Goal: Task Accomplishment & Management: Use online tool/utility

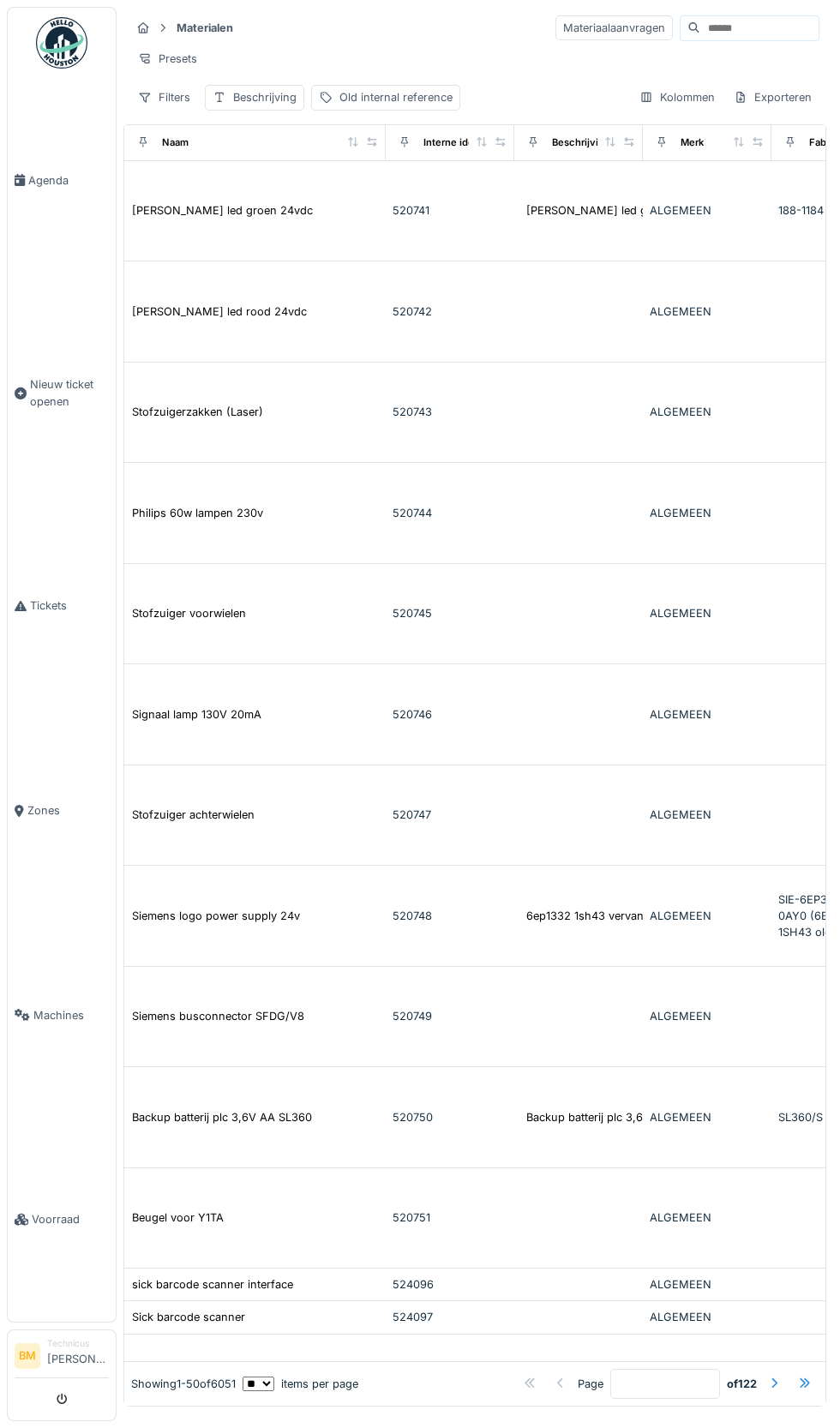
click at [721, 27] on input at bounding box center [760, 28] width 119 height 24
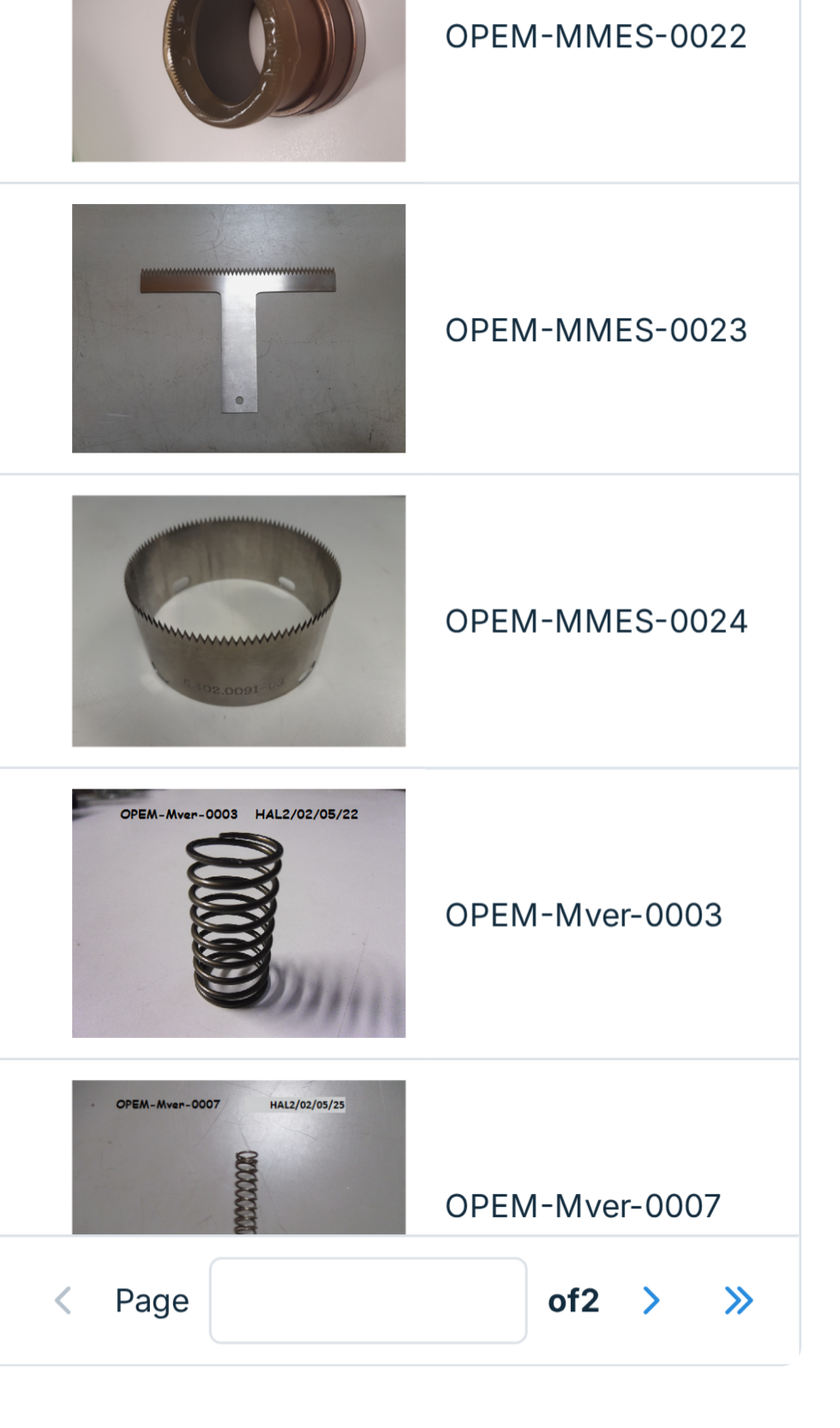
scroll to position [3815, 589]
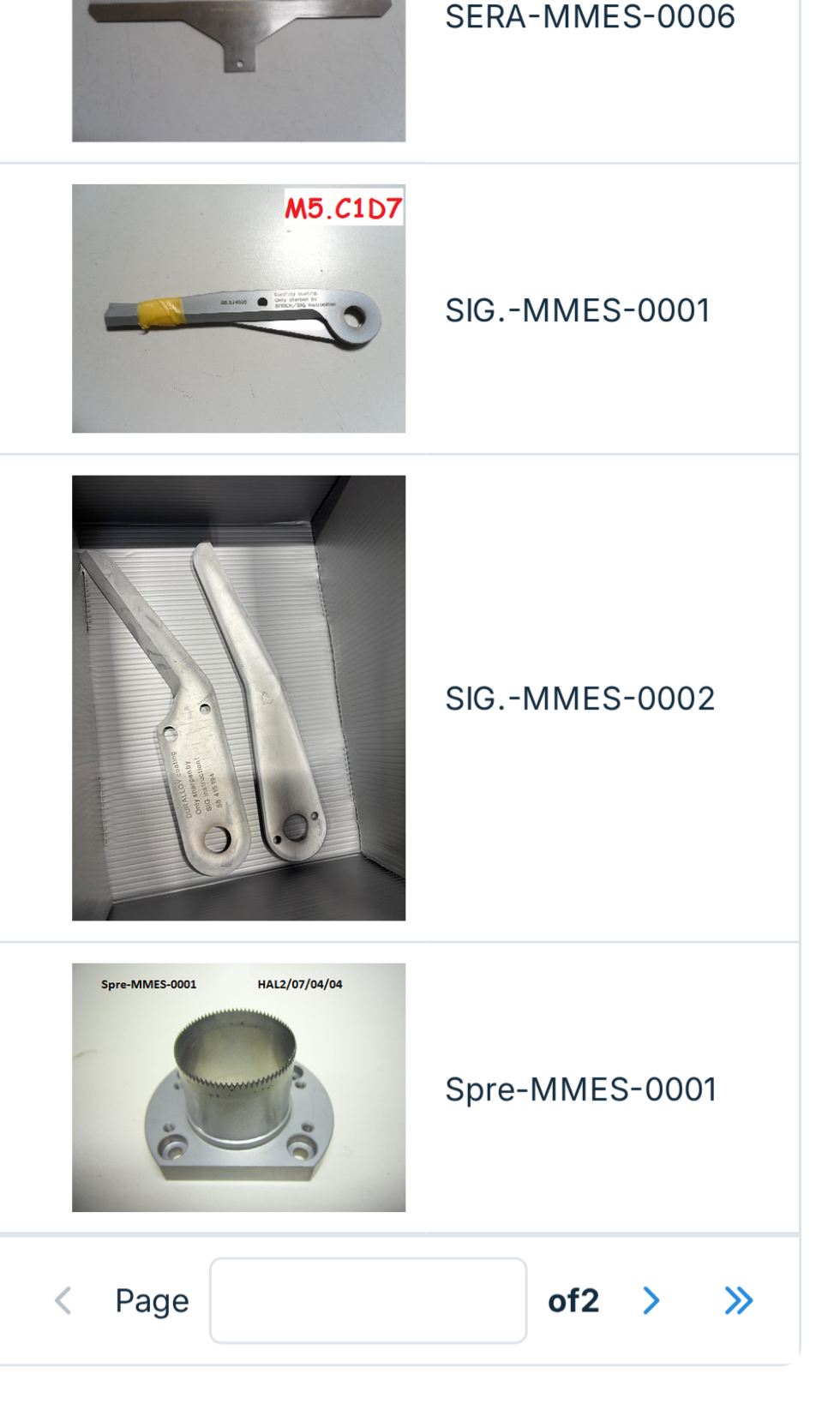
type input "***"
click at [774, 1388] on div at bounding box center [774, 1384] width 14 height 17
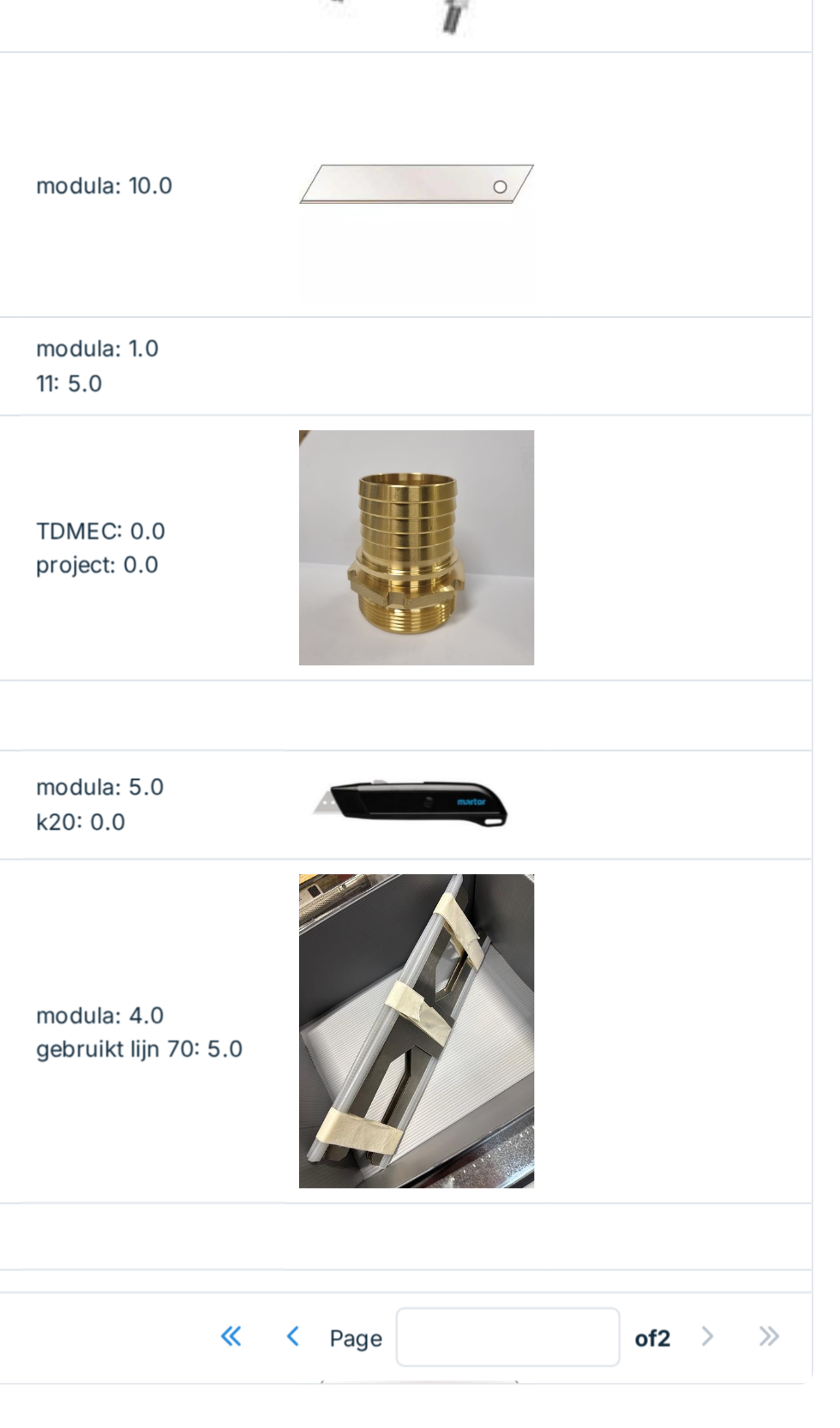
scroll to position [0, 0]
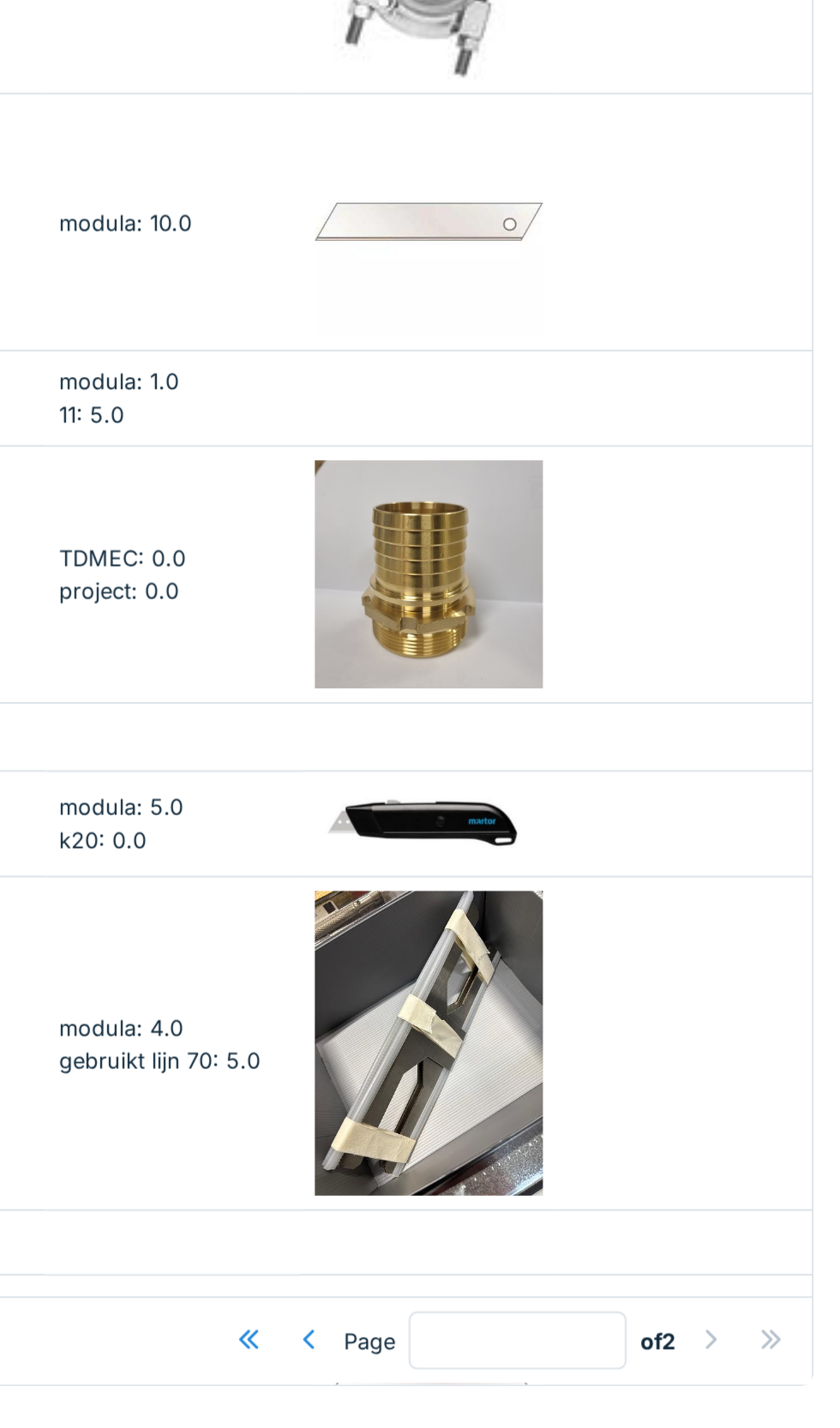
click at [565, 1384] on div at bounding box center [572, 1384] width 14 height 17
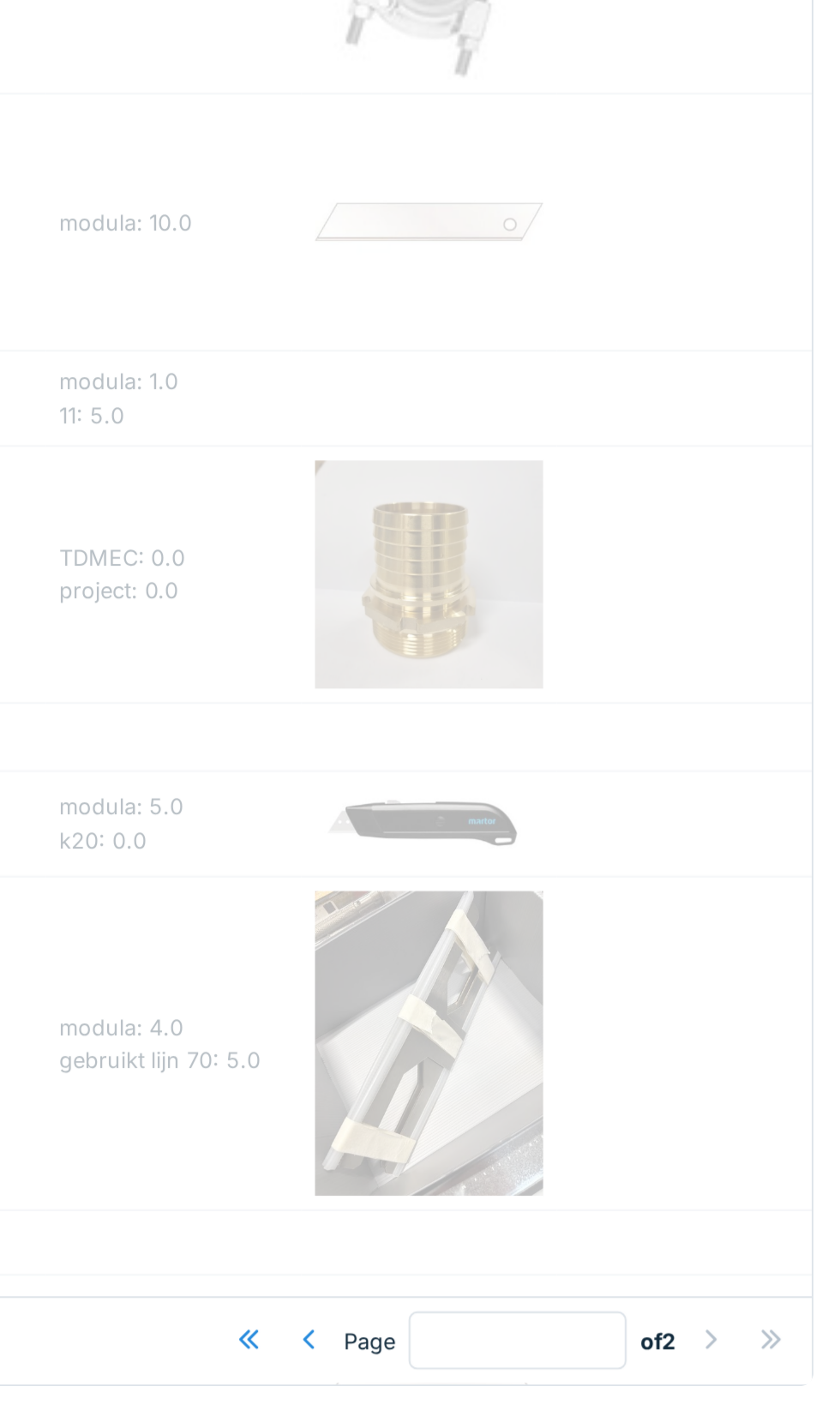
type input "*"
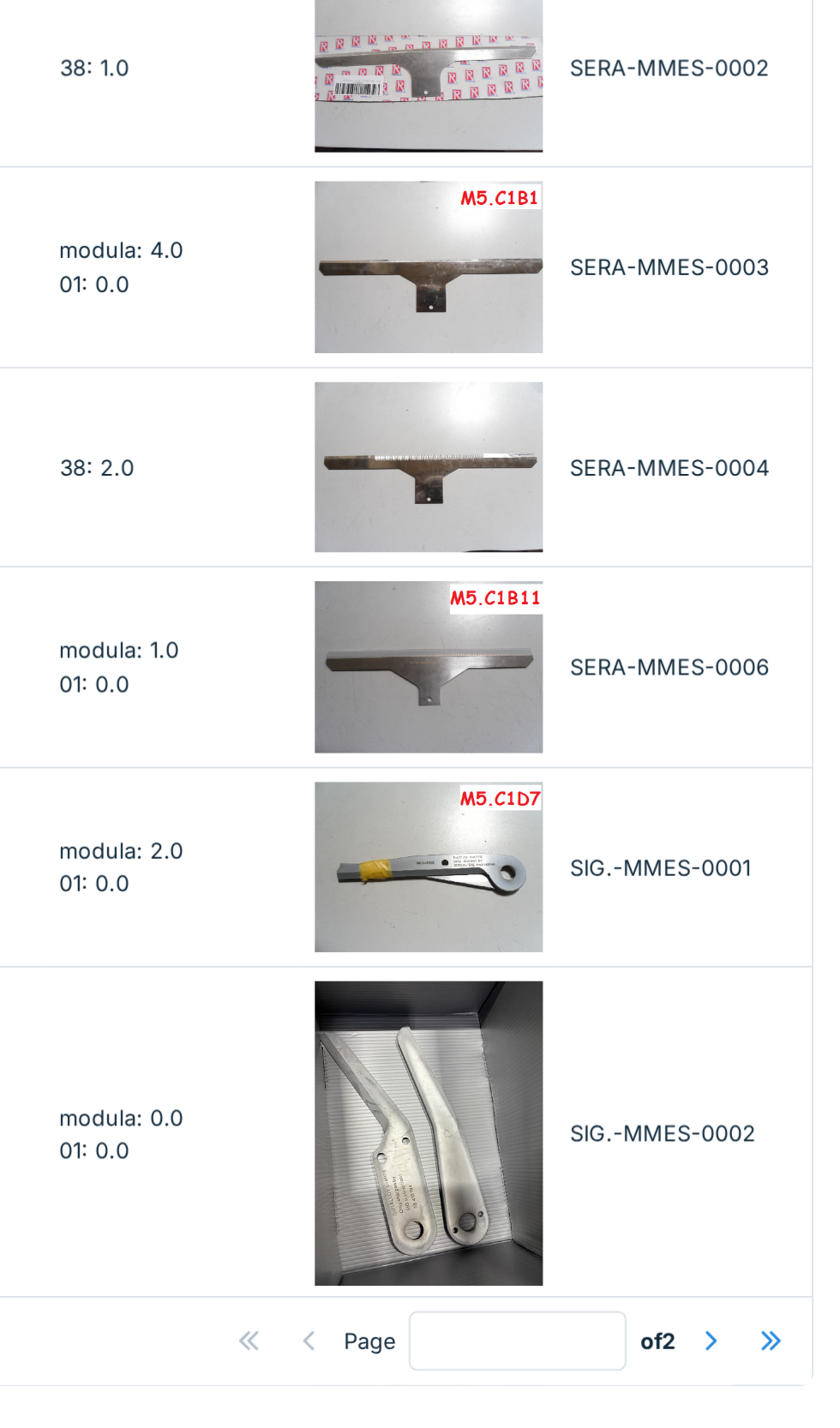
scroll to position [3815, 589]
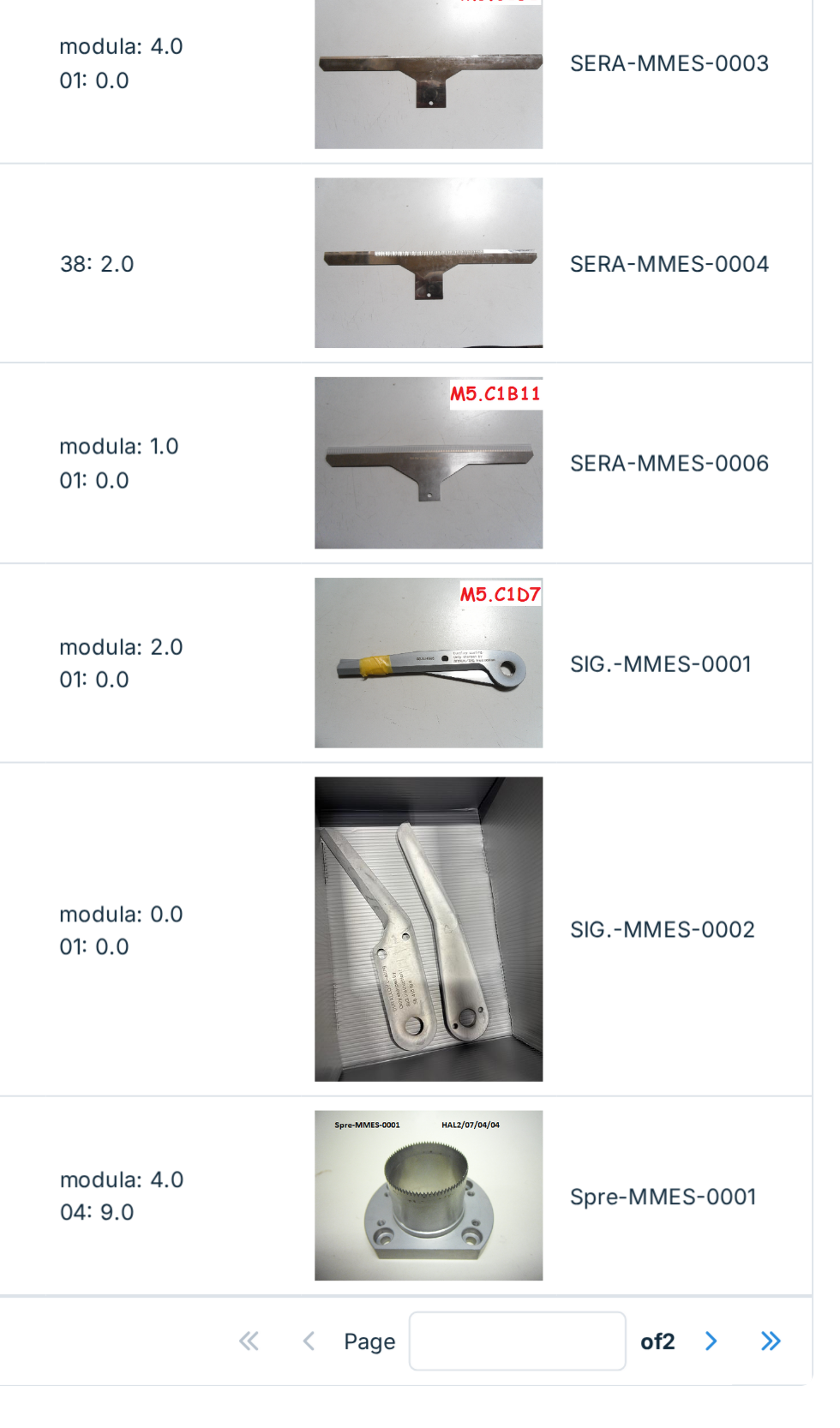
click at [772, 1043] on div "SIG.-MMES-0001" at bounding box center [761, 1042] width 115 height 17
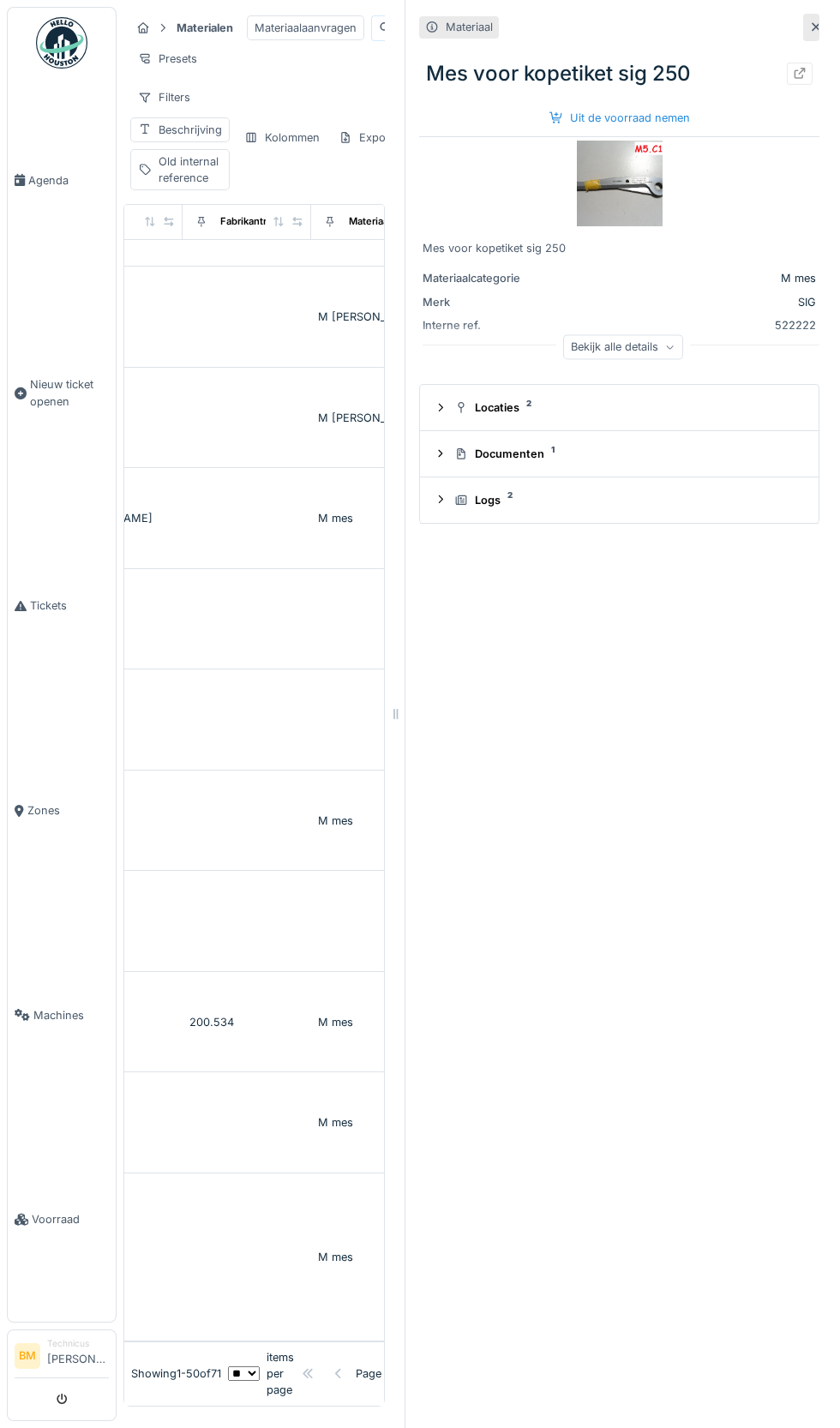
scroll to position [64, 0]
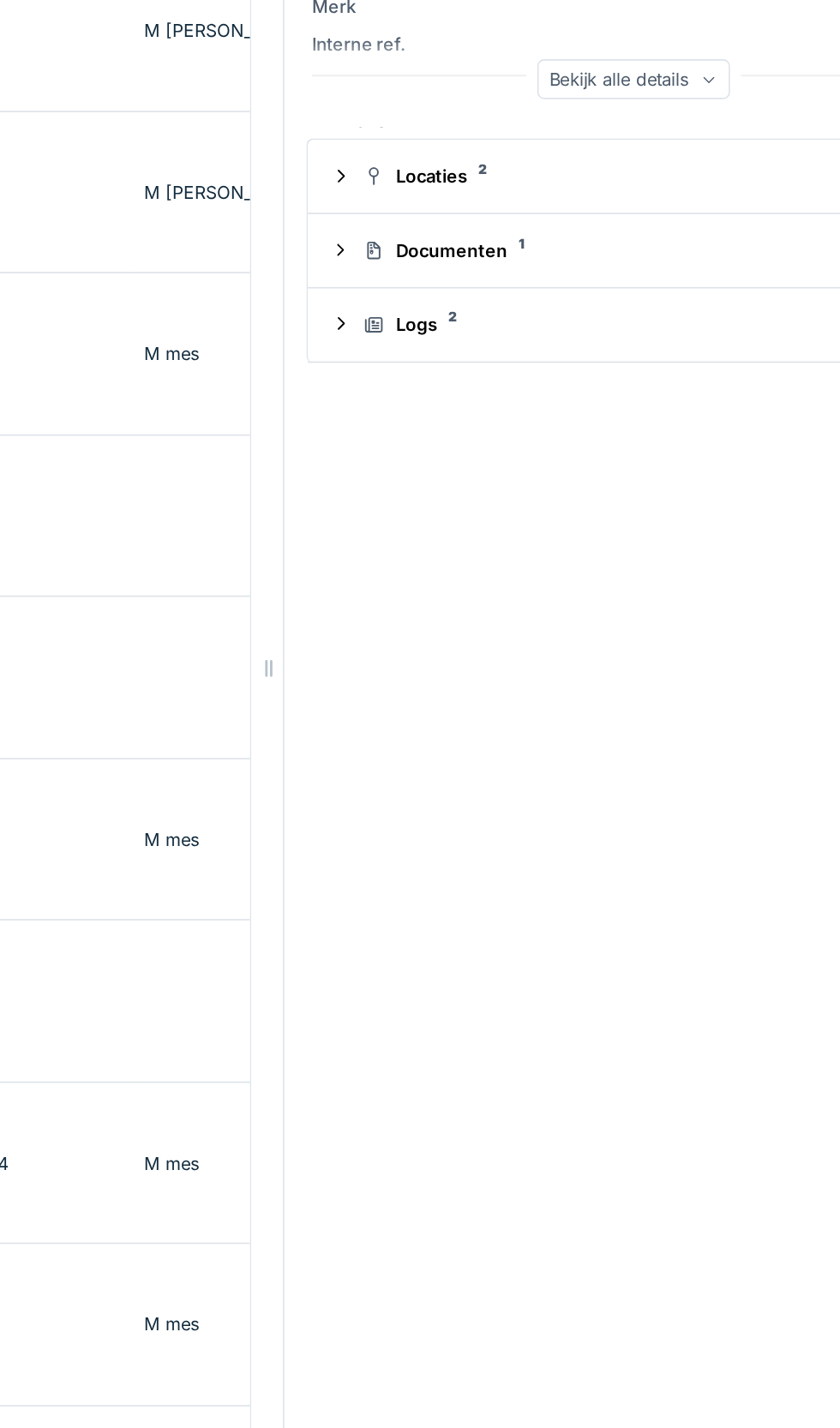
click at [547, 399] on div "Locaties 2" at bounding box center [626, 407] width 343 height 17
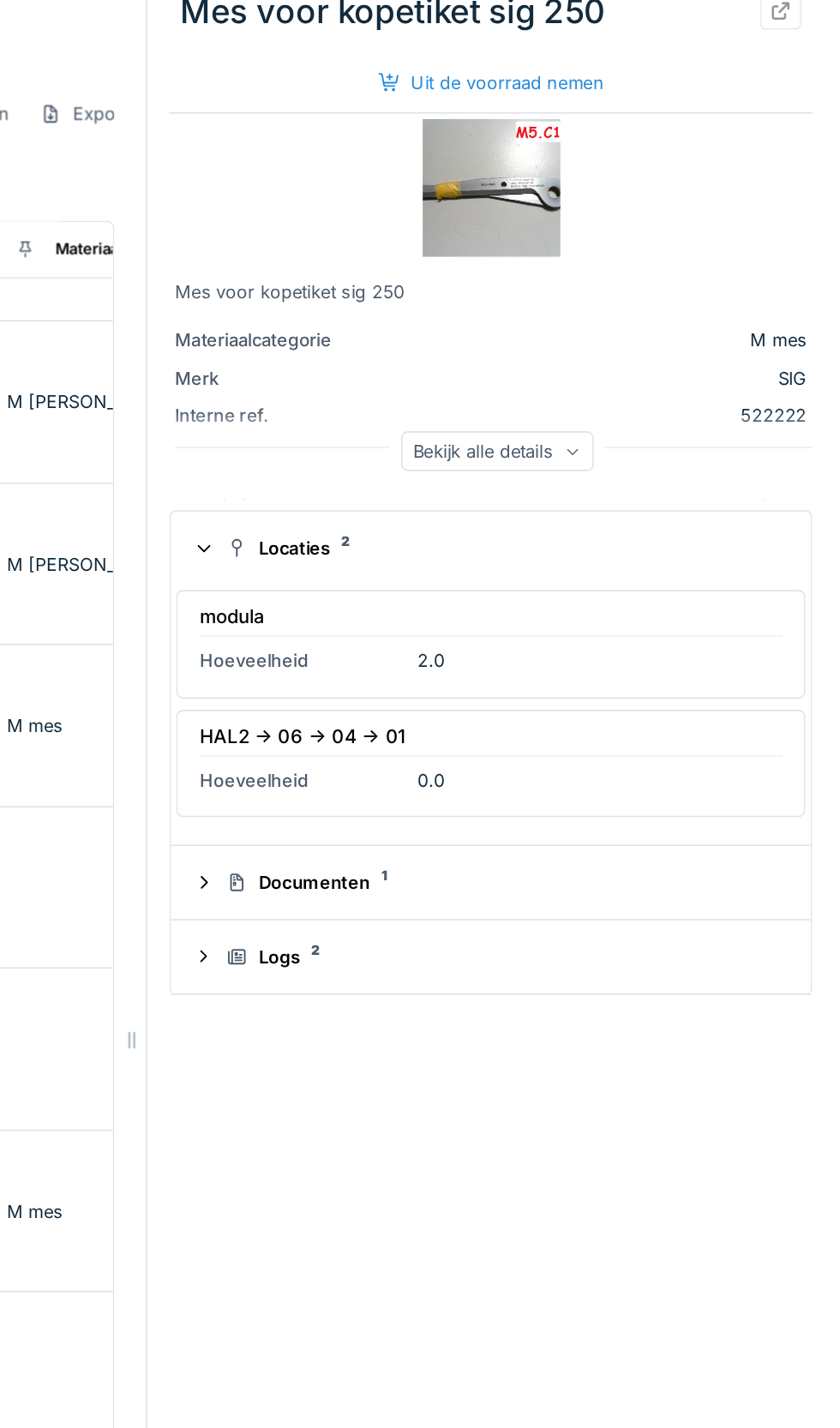
click at [651, 335] on div "Bekijk alle details" at bounding box center [623, 346] width 120 height 25
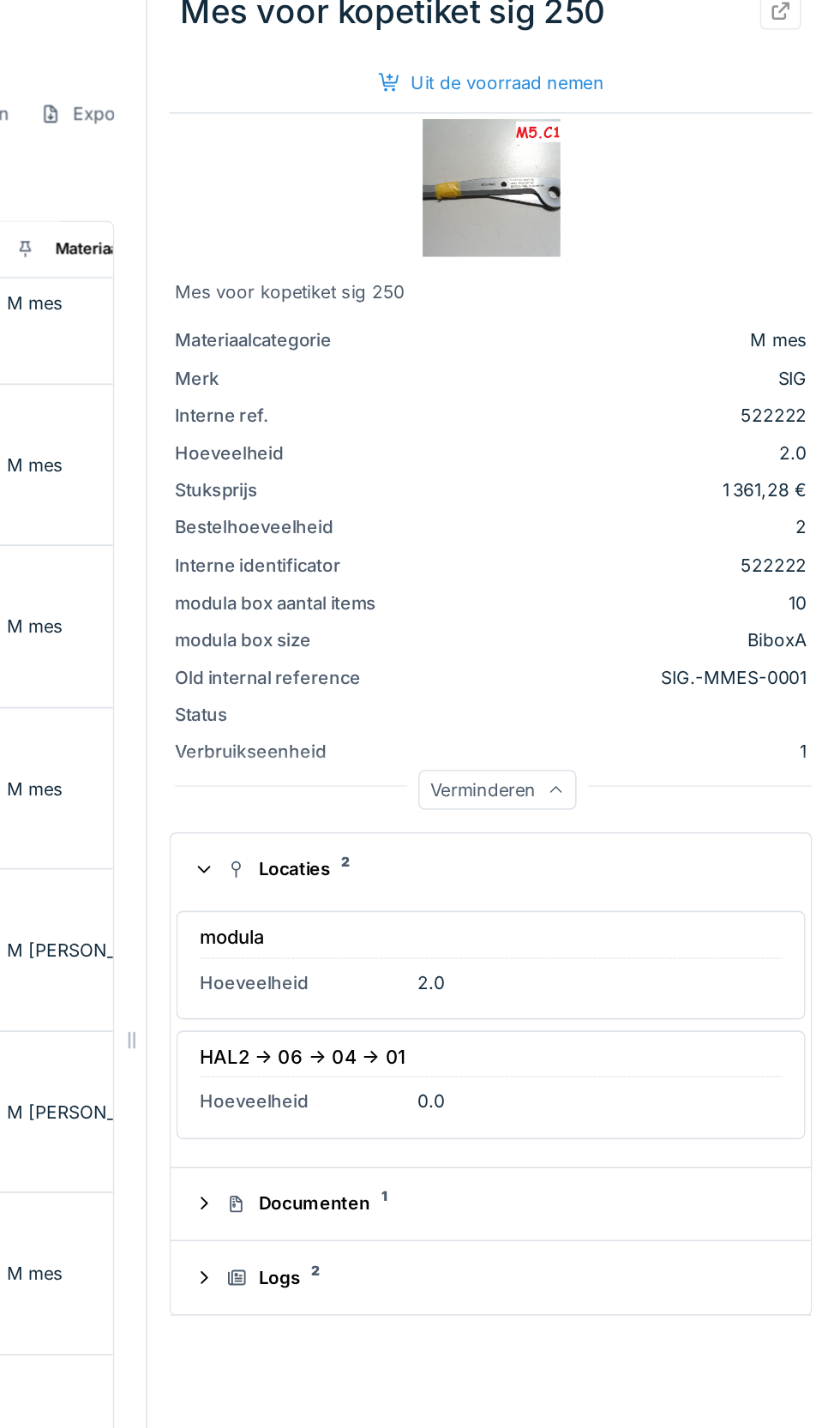
scroll to position [3471, 589]
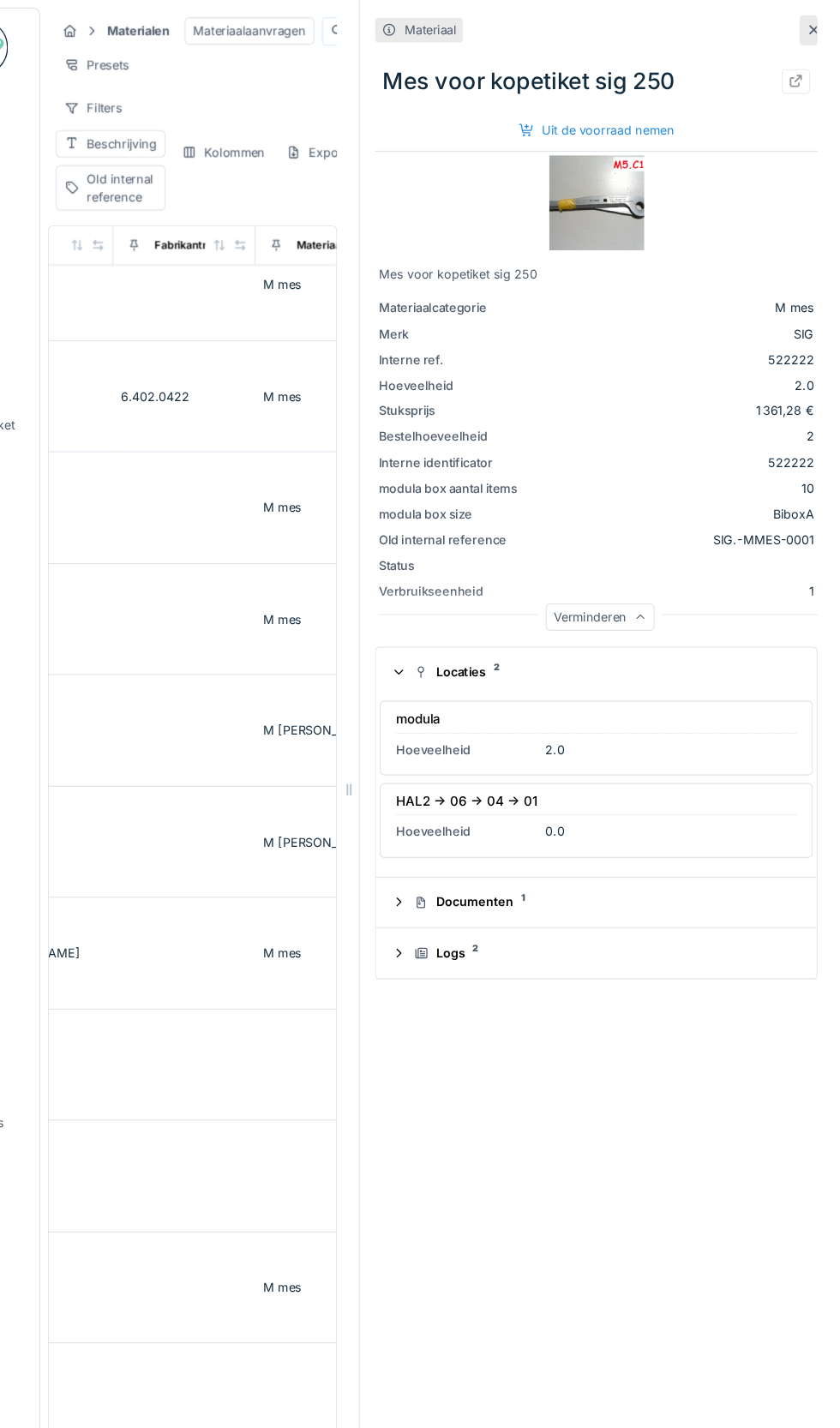
click at [658, 106] on div "Uit de voorraad nemen" at bounding box center [619, 118] width 154 height 24
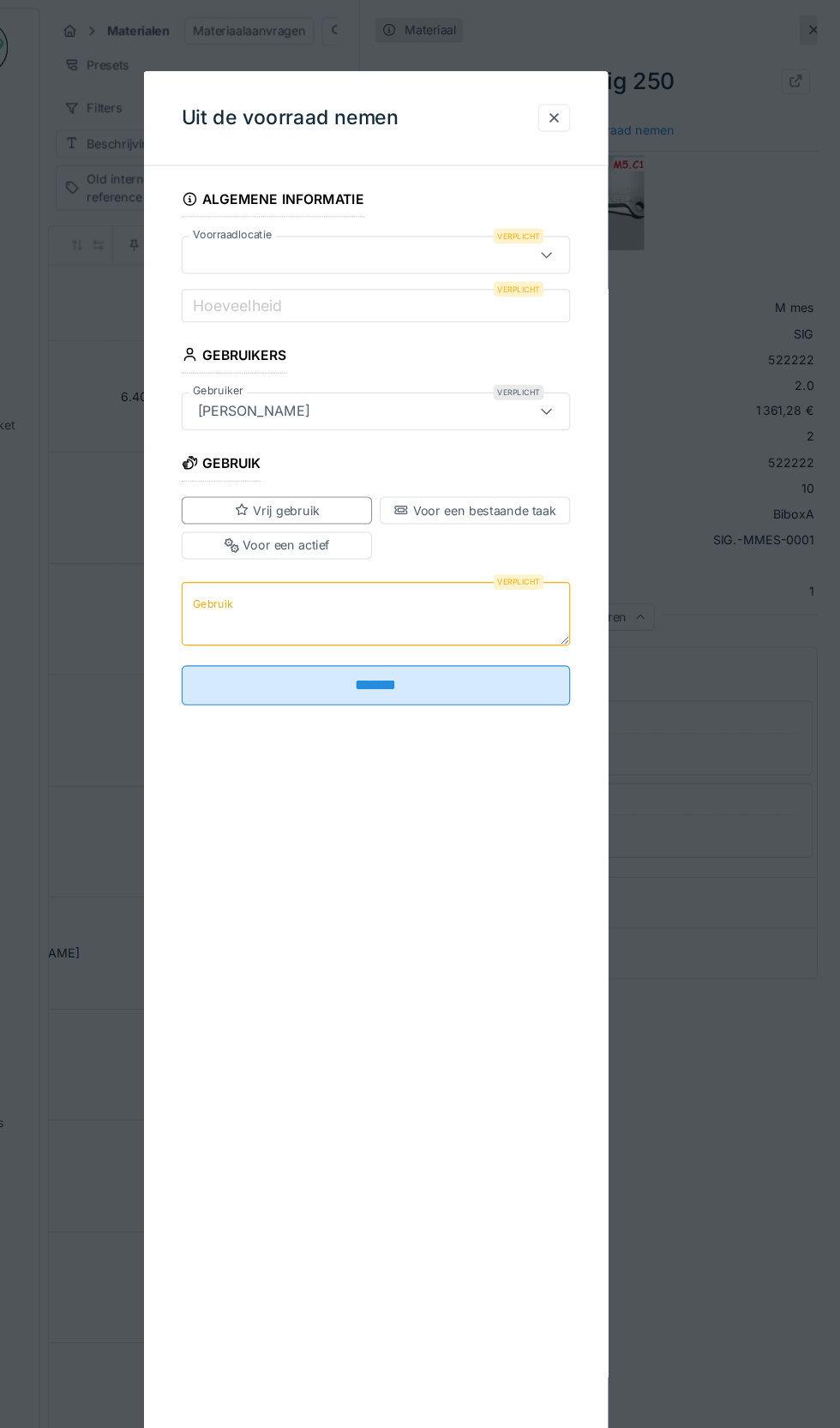
click at [574, 231] on icon at bounding box center [574, 230] width 14 height 11
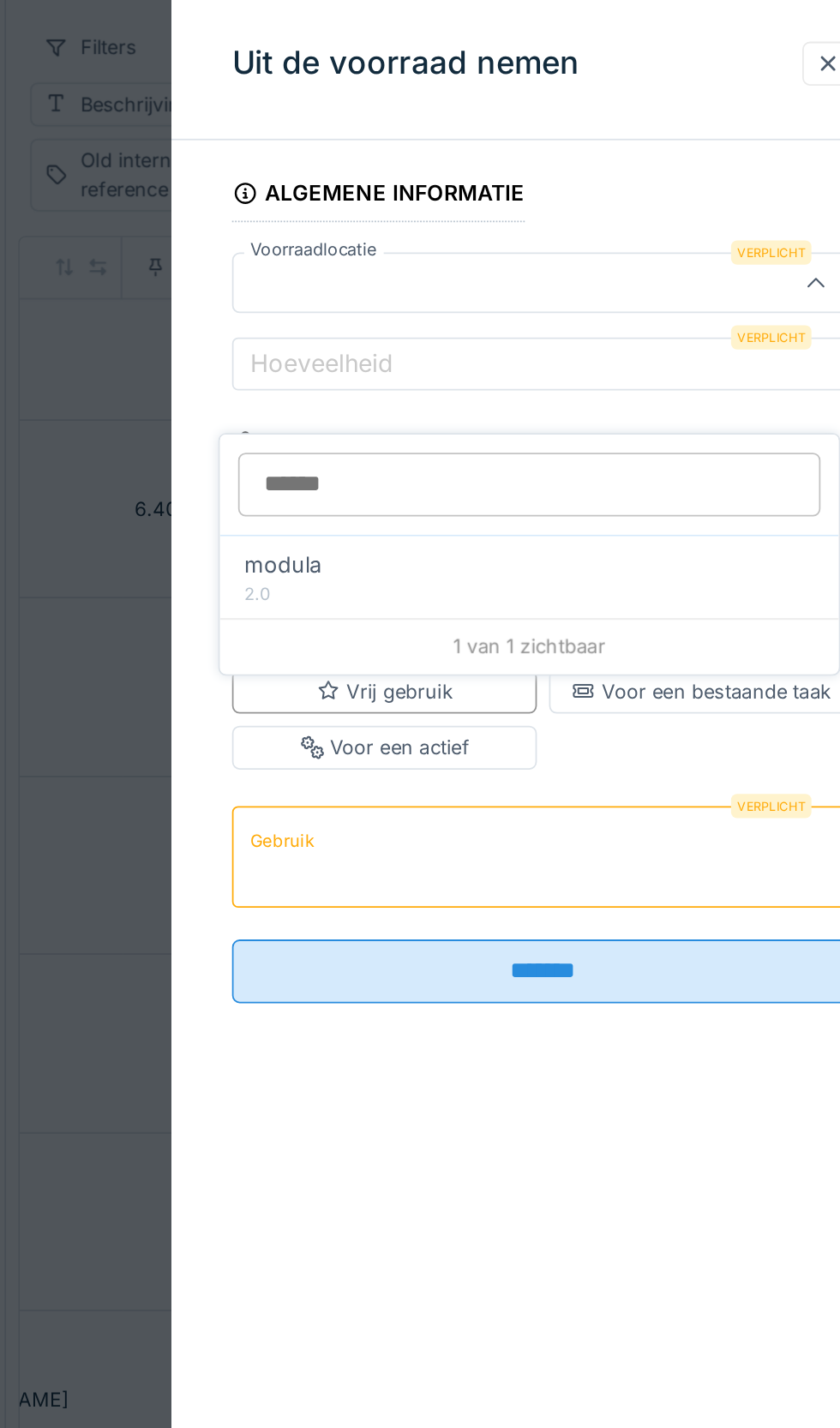
click at [300, 381] on div "modula" at bounding box center [412, 390] width 322 height 19
type input "******"
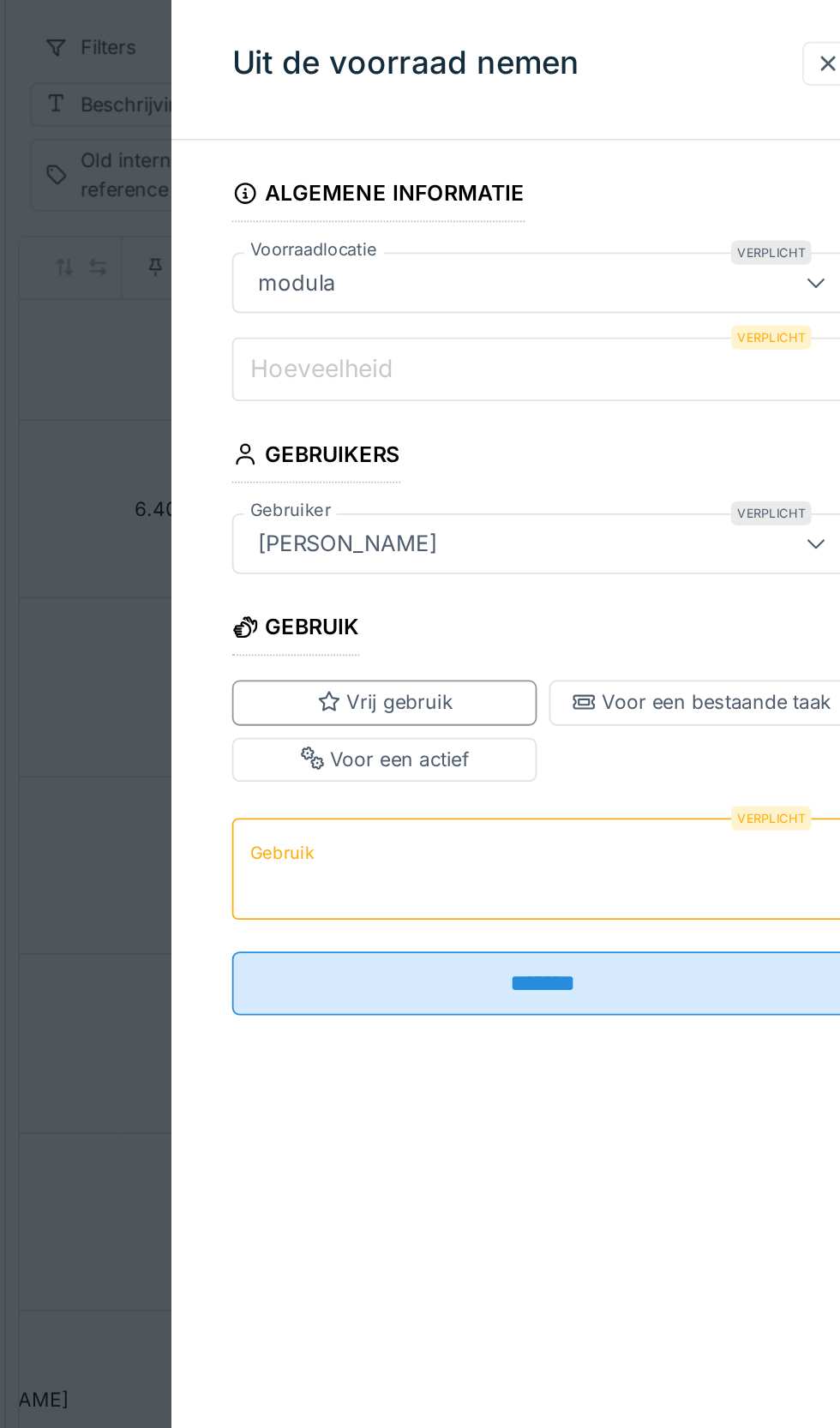
click at [378, 274] on input "Hoeveelheid" at bounding box center [420, 279] width 351 height 36
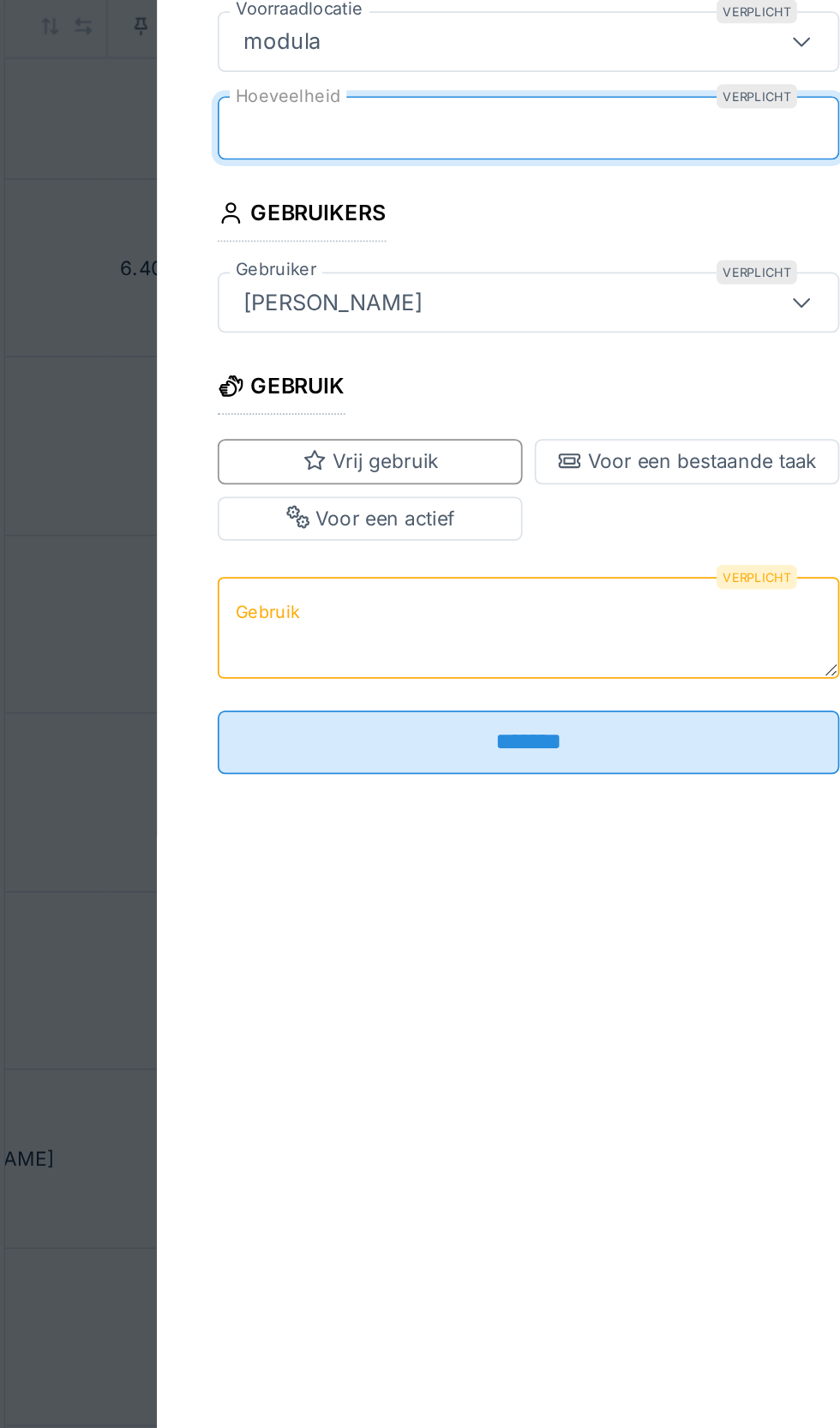
type input "*"
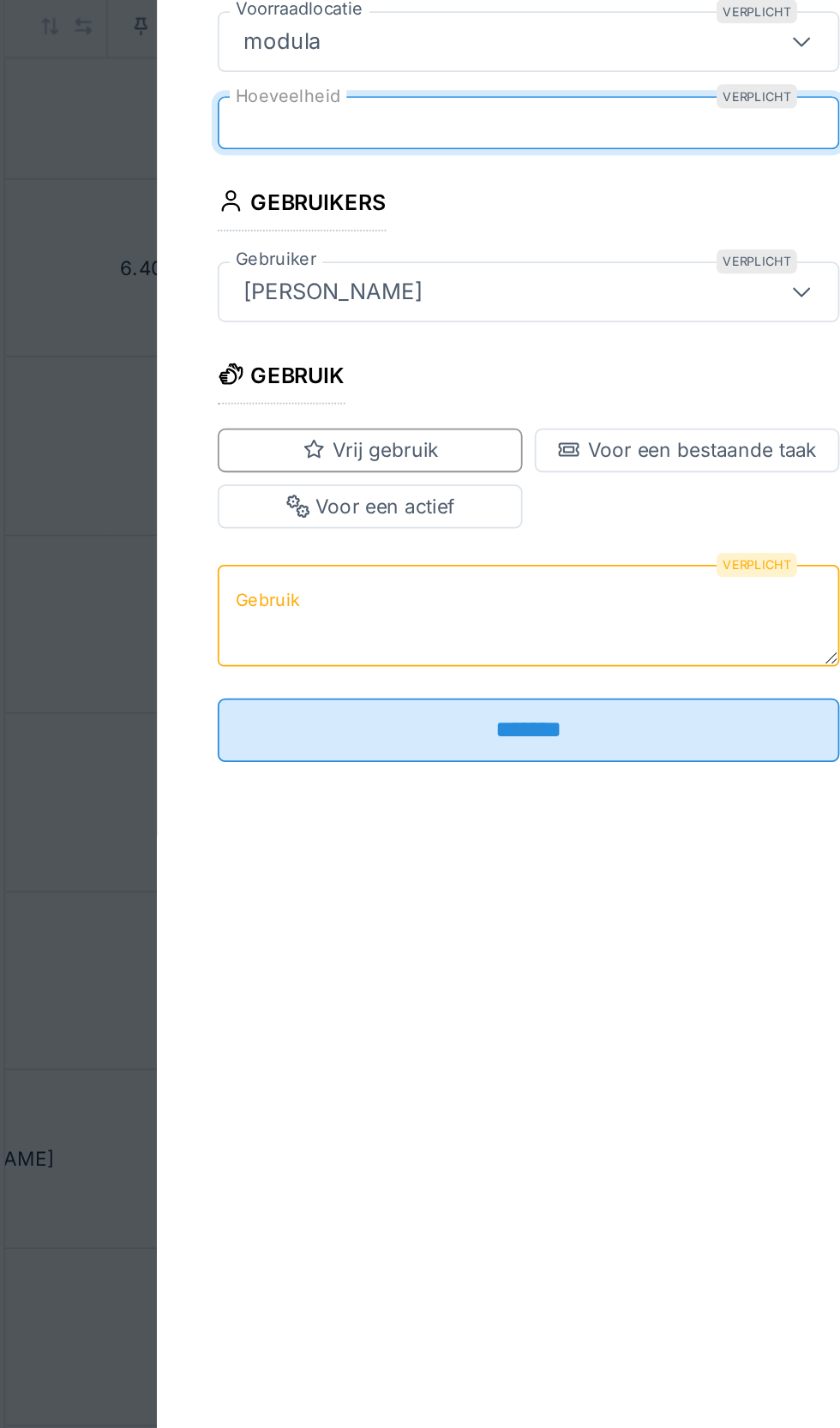
click at [366, 464] on div "Vrij gebruik" at bounding box center [331, 461] width 78 height 17
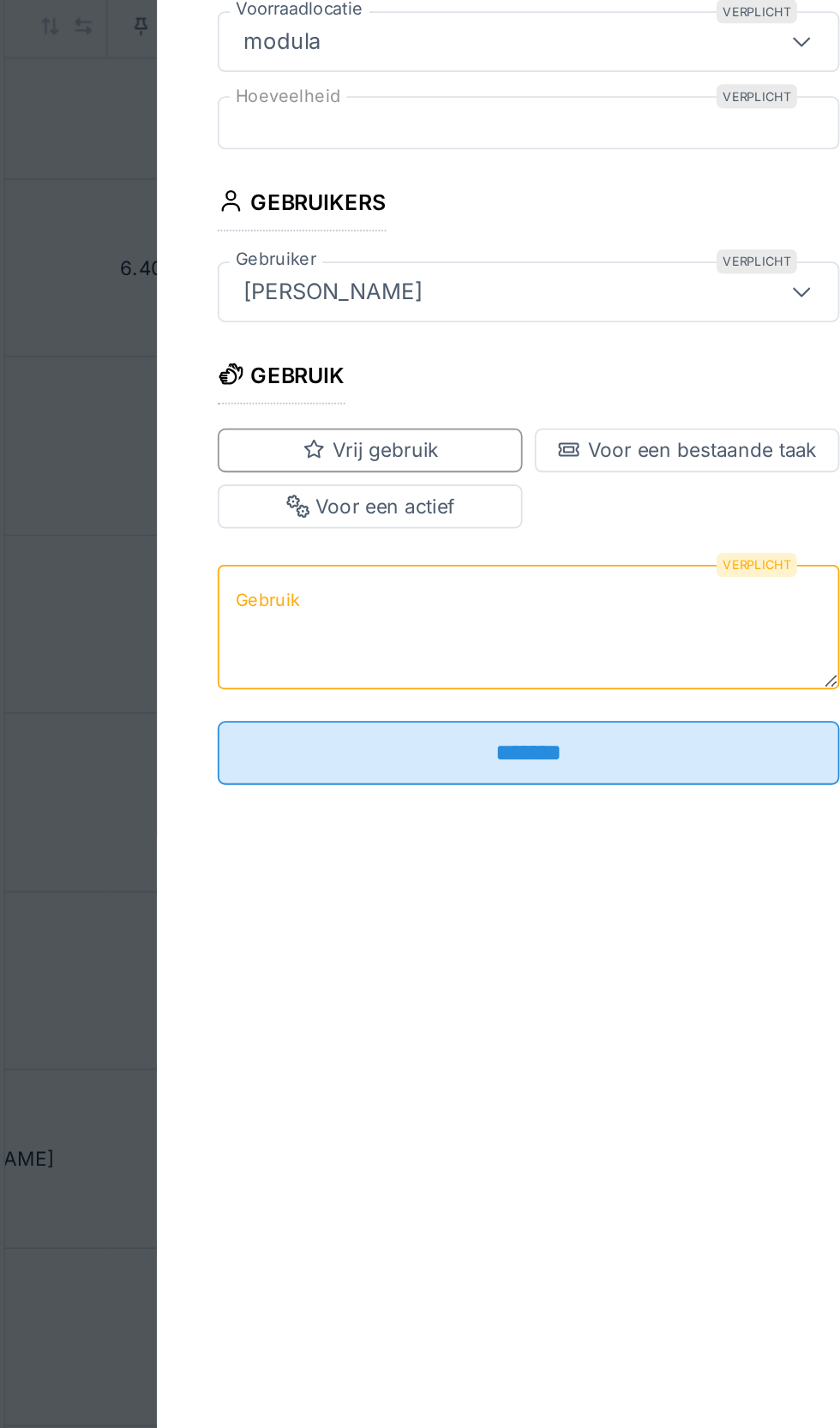
click at [347, 550] on textarea "Gebruik" at bounding box center [420, 561] width 351 height 71
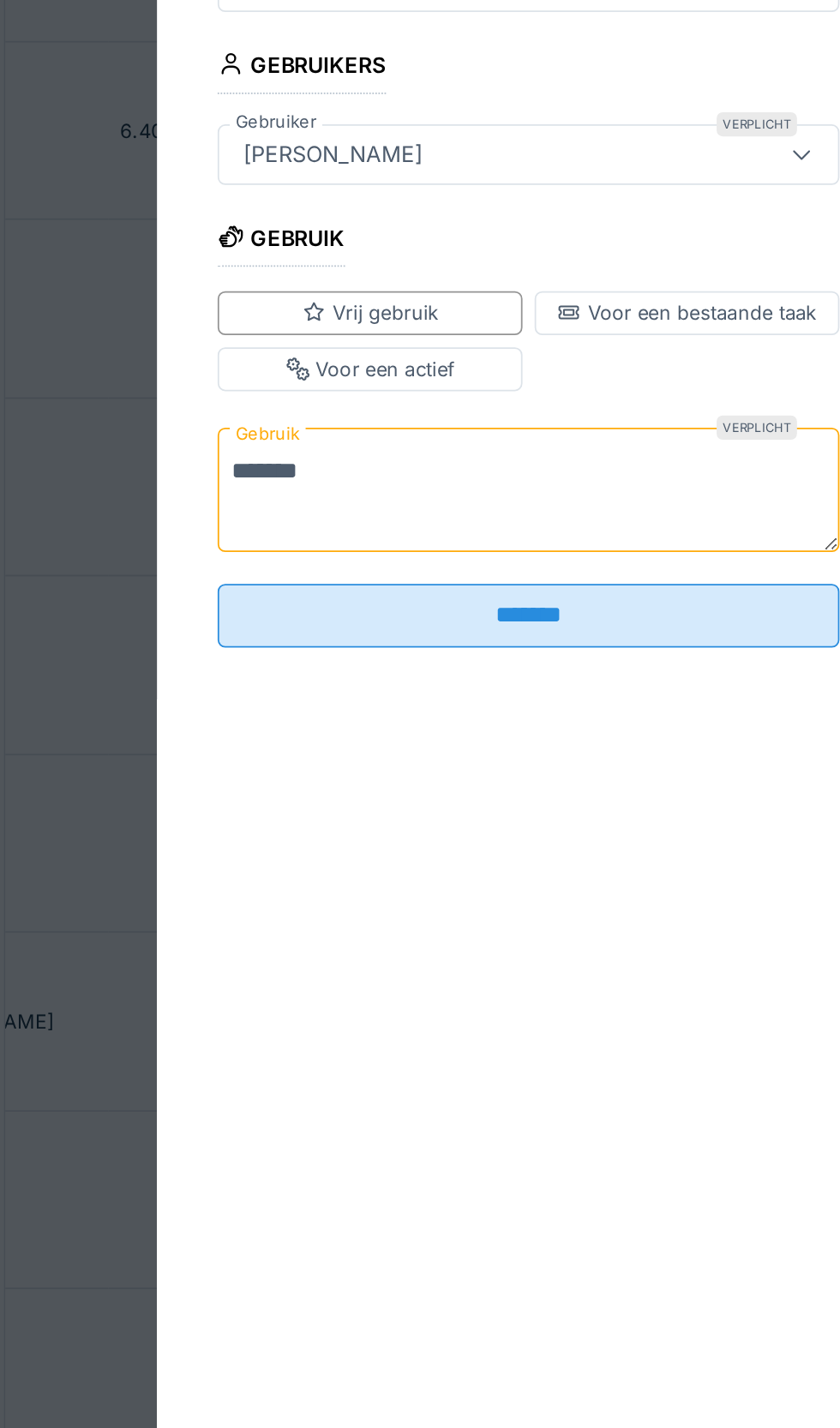
type textarea "*******"
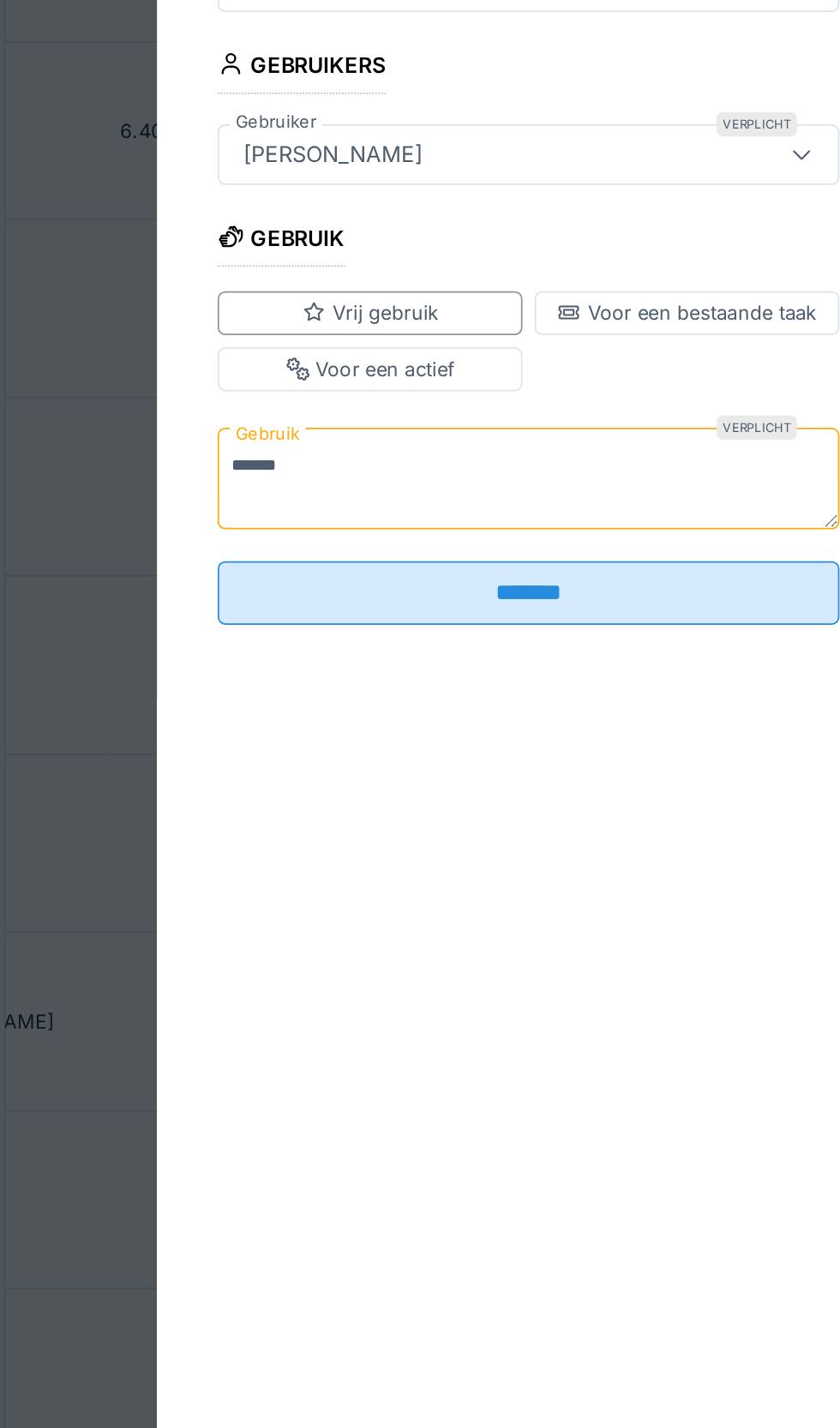
click at [473, 638] on input "*******" at bounding box center [420, 619] width 351 height 36
